Goal: Transaction & Acquisition: Purchase product/service

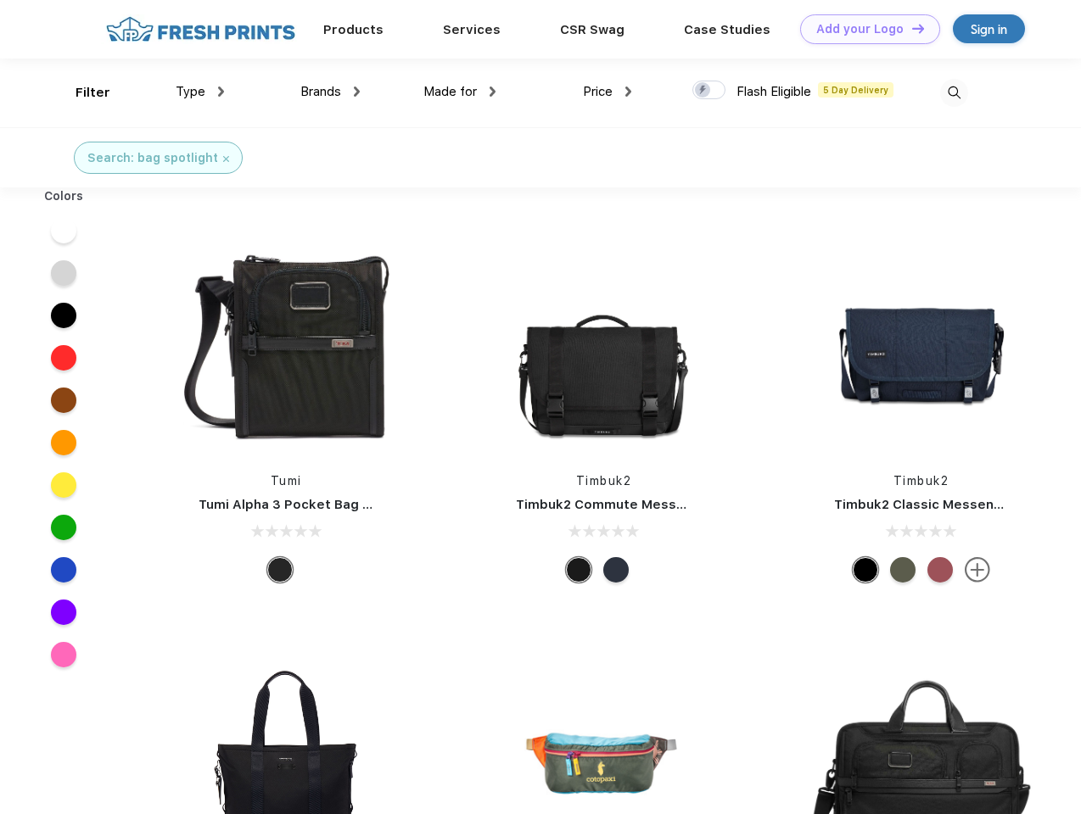
click at [863, 29] on link "Add your Logo Design Tool" at bounding box center [870, 29] width 140 height 30
click at [0, 0] on div "Design Tool" at bounding box center [0, 0] width 0 height 0
click at [910, 28] on link "Add your Logo Design Tool" at bounding box center [870, 29] width 140 height 30
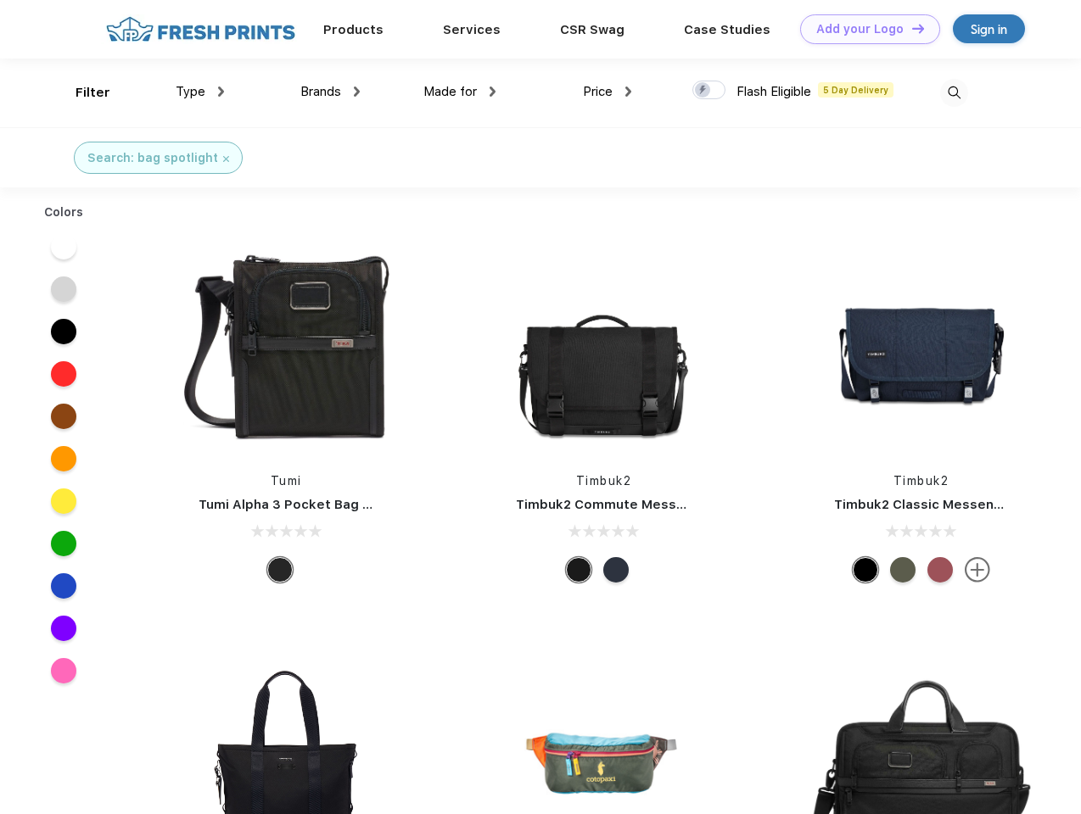
click at [81, 92] on div "Filter" at bounding box center [92, 93] width 35 height 20
click at [200, 92] on span "Type" at bounding box center [191, 91] width 30 height 15
click at [330, 92] on span "Brands" at bounding box center [320, 91] width 41 height 15
click at [460, 92] on span "Made for" at bounding box center [449, 91] width 53 height 15
click at [607, 92] on span "Price" at bounding box center [598, 91] width 30 height 15
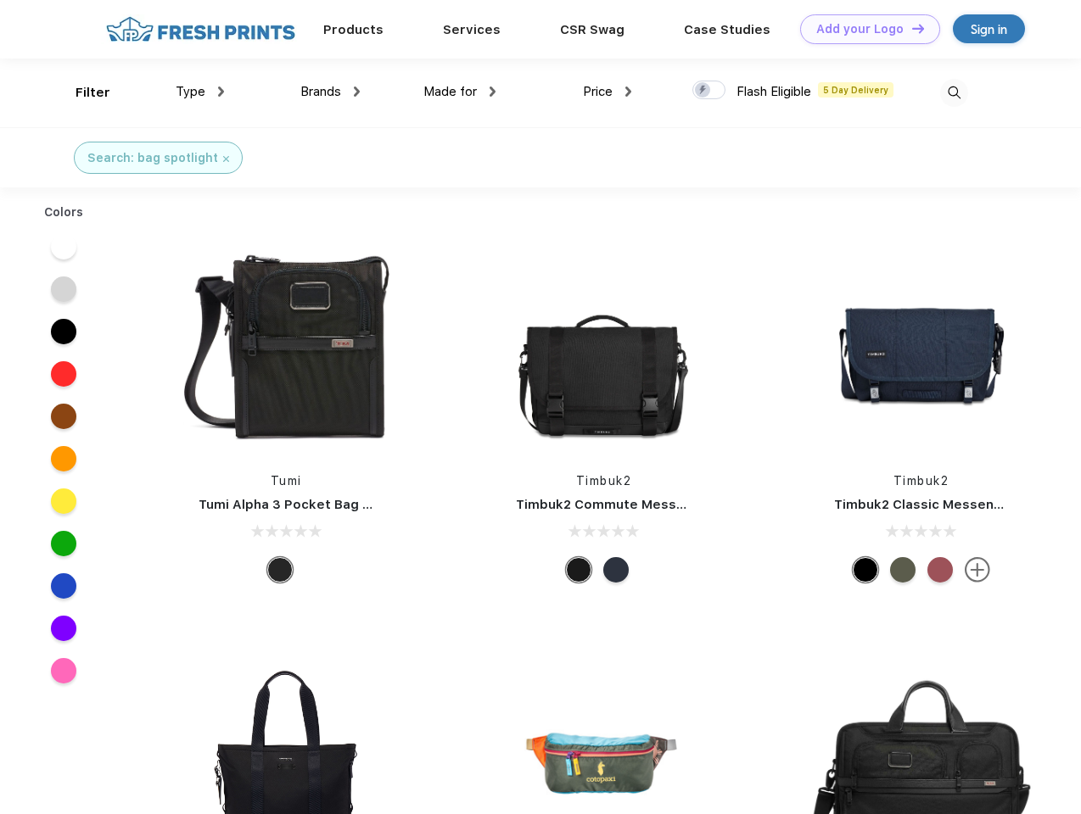
click at [709, 91] on div at bounding box center [708, 90] width 33 height 19
click at [703, 91] on input "checkbox" at bounding box center [697, 85] width 11 height 11
click at [953, 92] on img at bounding box center [954, 93] width 28 height 28
